Goal: Find specific page/section: Find specific page/section

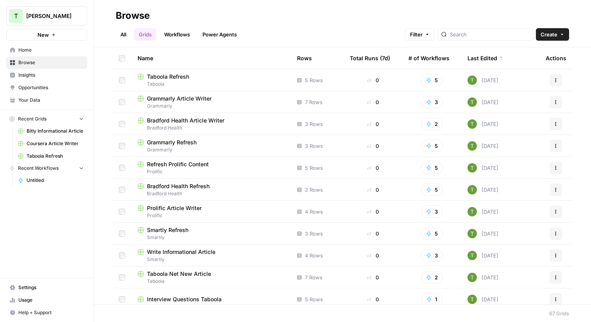
click at [178, 147] on span "Grammarly" at bounding box center [211, 149] width 147 height 7
